Goal: Find specific page/section: Find specific page/section

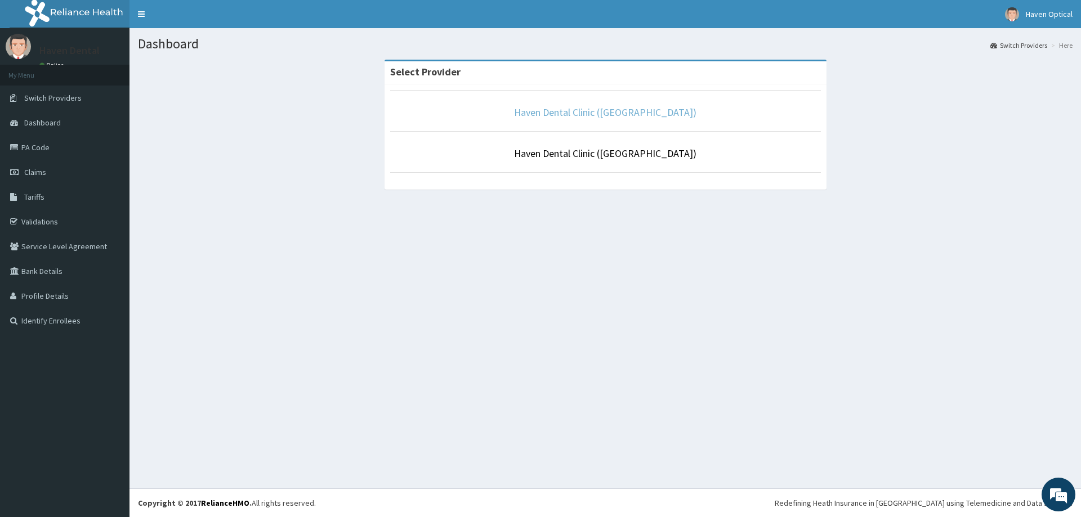
click at [615, 109] on link "Haven Dental Clinic ([GEOGRAPHIC_DATA])" at bounding box center [605, 112] width 182 height 13
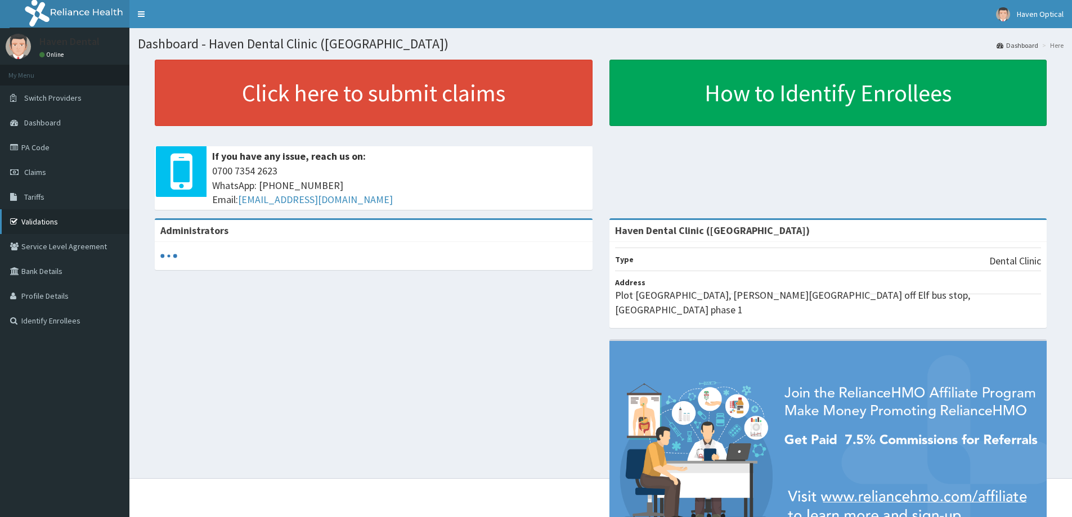
click at [51, 225] on link "Validations" at bounding box center [64, 221] width 129 height 25
